Goal: Transaction & Acquisition: Book appointment/travel/reservation

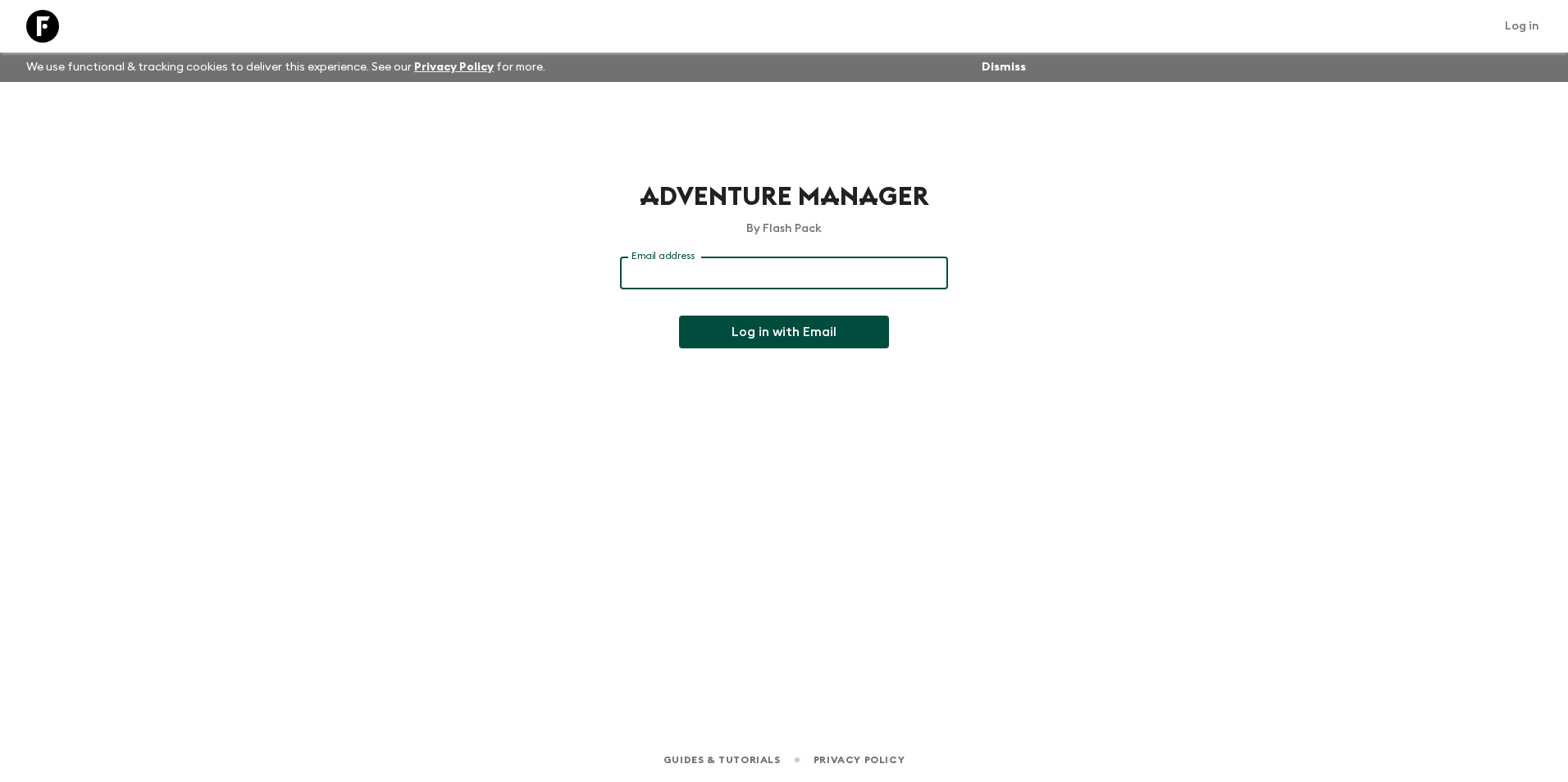
click at [654, 272] on input "Email address" at bounding box center [784, 273] width 328 height 33
type input "[EMAIL_ADDRESS][DOMAIN_NAME]"
click at [723, 335] on button "Log in with Email" at bounding box center [784, 332] width 210 height 33
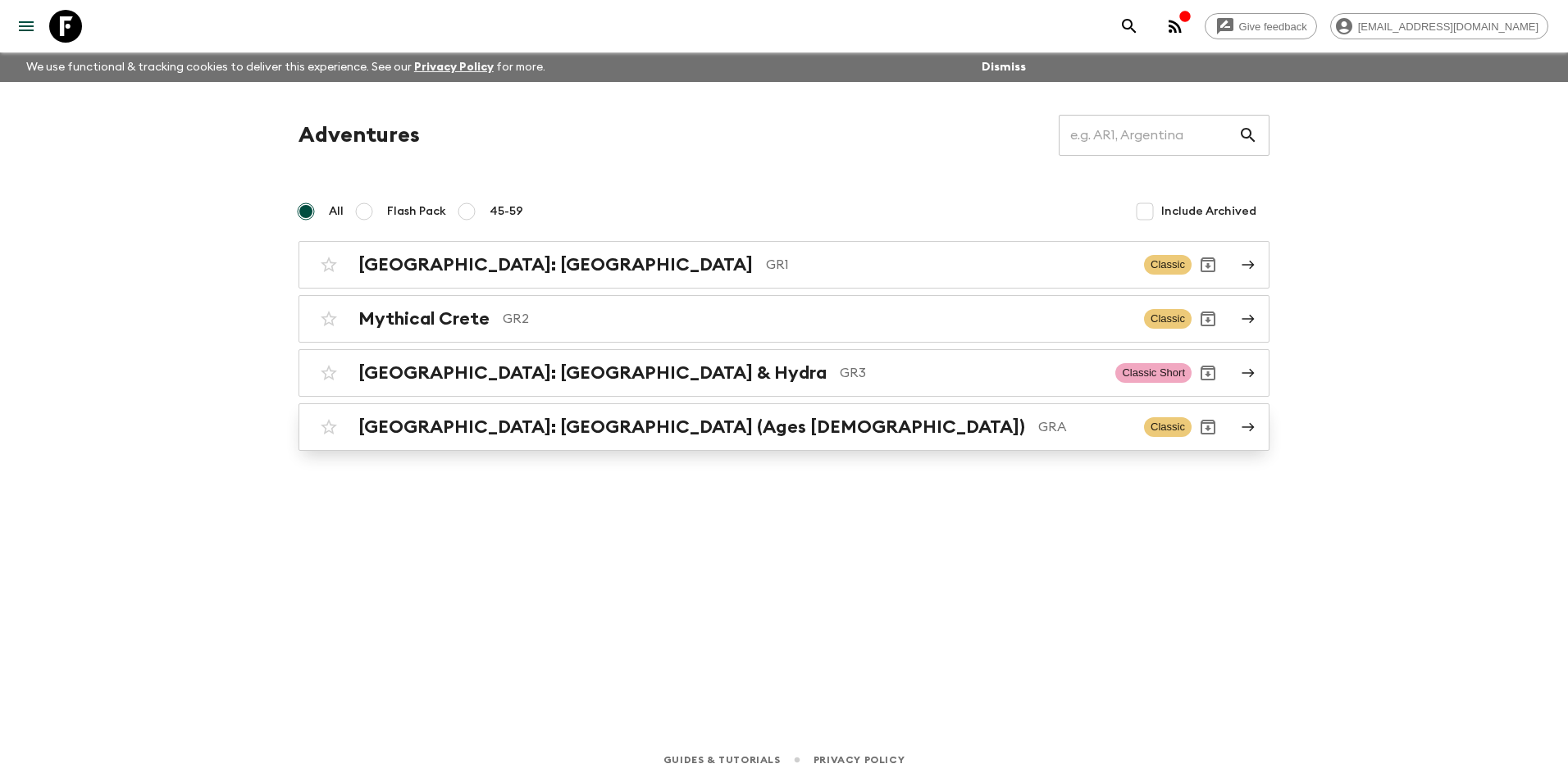
click at [468, 428] on h2 "Greece: Athens & the Islands (Ages 45-59)" at bounding box center [692, 428] width 667 height 21
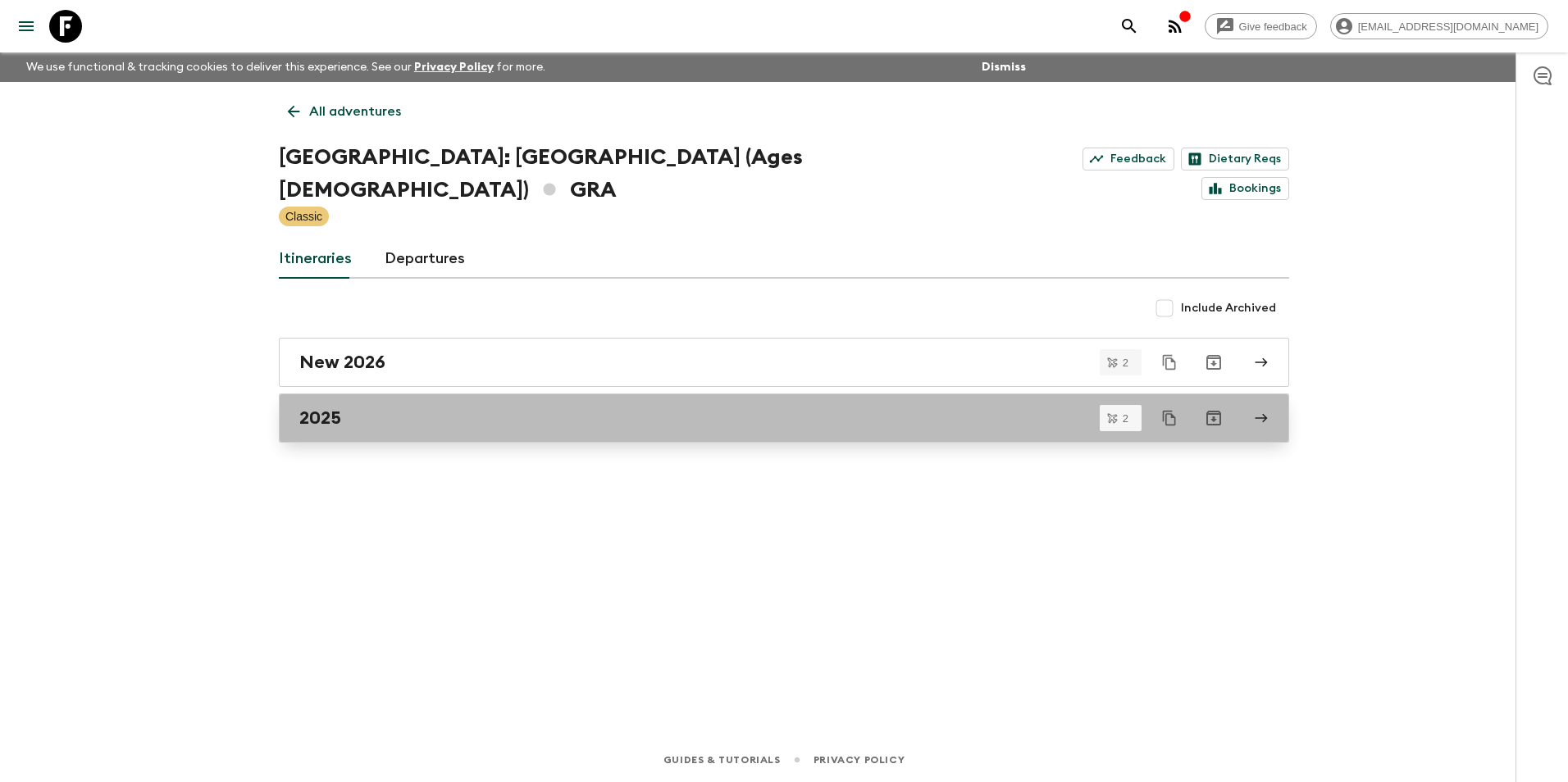
click at [329, 408] on h2 "2025" at bounding box center [320, 418] width 42 height 21
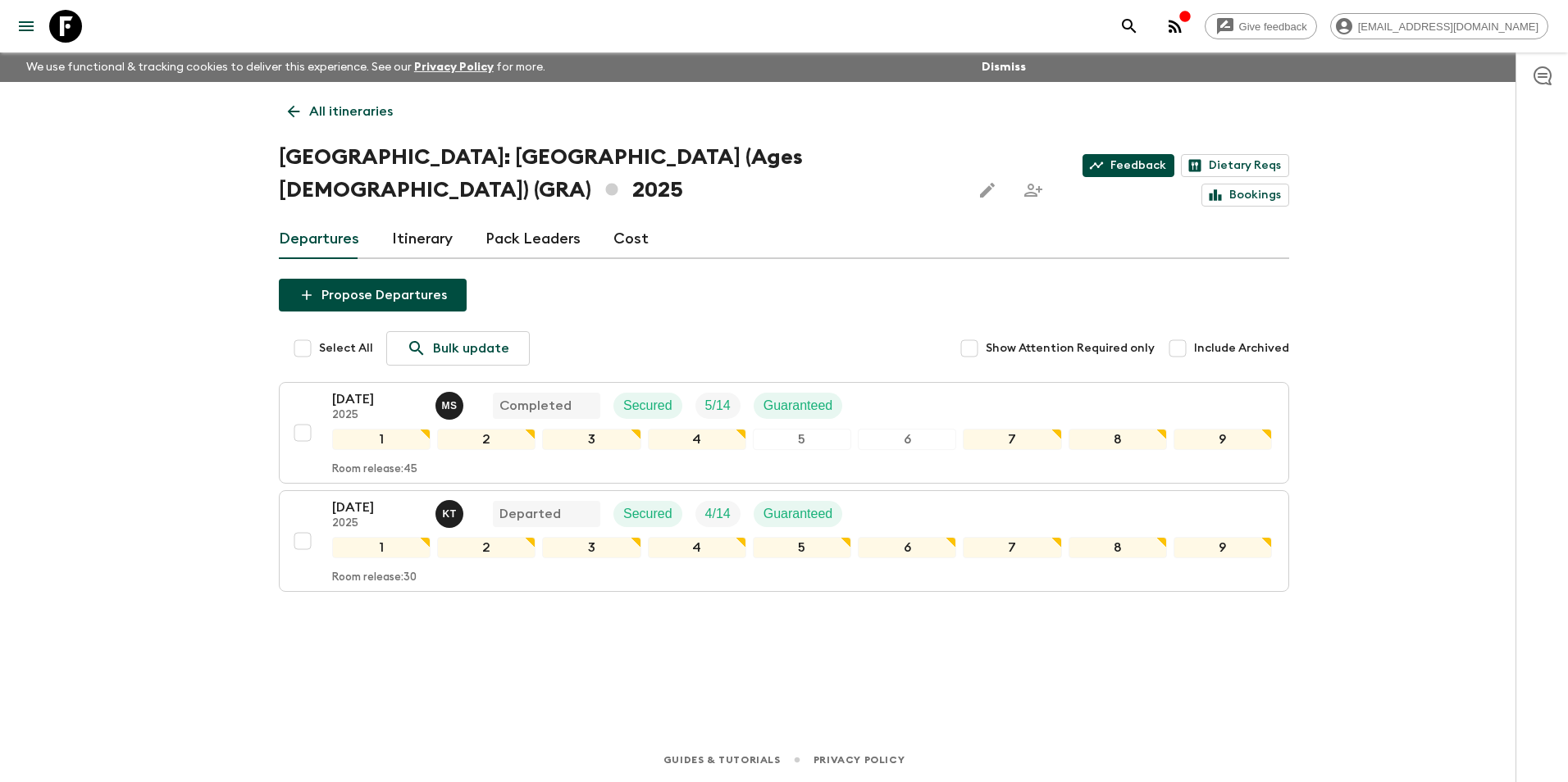
click at [1083, 161] on link "Feedback" at bounding box center [1129, 166] width 92 height 23
